Goal: Information Seeking & Learning: Check status

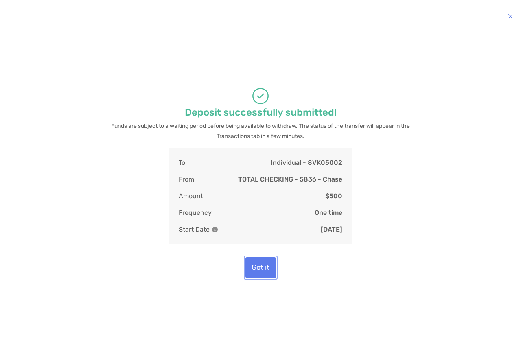
click at [262, 259] on button "Got it" at bounding box center [260, 267] width 31 height 21
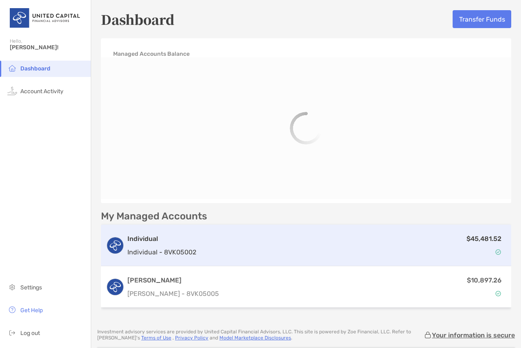
click at [305, 245] on div "$45,481.52" at bounding box center [352, 246] width 307 height 24
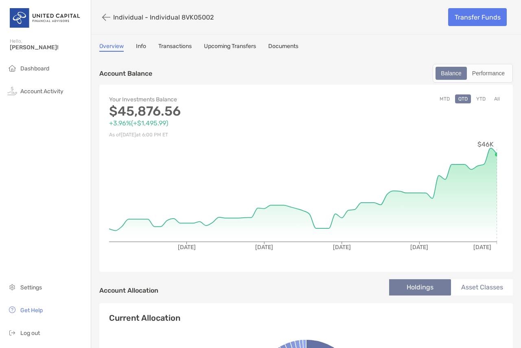
drag, startPoint x: 176, startPoint y: 46, endPoint x: 184, endPoint y: 47, distance: 7.8
click at [176, 46] on link "Transactions" at bounding box center [174, 47] width 33 height 9
